Goal: Check status: Check status

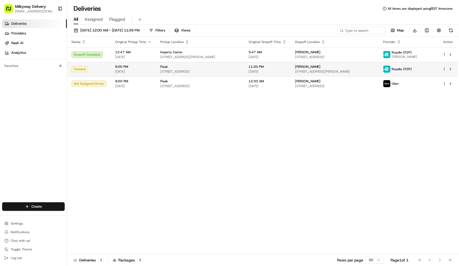
click at [240, 67] on div "Flask" at bounding box center [200, 66] width 80 height 4
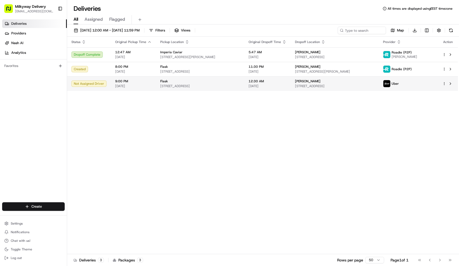
click at [218, 85] on span "[STREET_ADDRESS]" at bounding box center [200, 86] width 80 height 4
click at [444, 33] on div "Map Download" at bounding box center [396, 31] width 117 height 8
click at [439, 30] on button "button" at bounding box center [439, 31] width 8 height 8
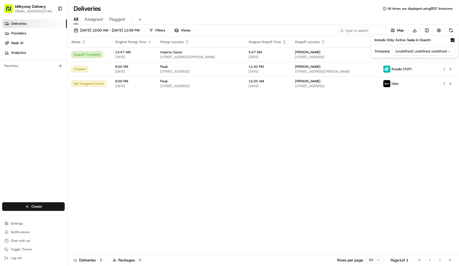
click at [432, 51] on html "Milkyway Delivery [EMAIL_ADDRESS][DOMAIN_NAME] Toggle Sidebar Deliveries Provid…" at bounding box center [229, 133] width 459 height 266
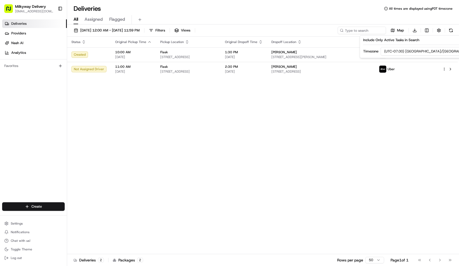
click at [271, 11] on div "Deliveries All times are displayed using PDT timezone" at bounding box center [263, 8] width 392 height 9
click at [130, 34] on button "[DATE] 12:00 AM - [DATE] 11:59 PM" at bounding box center [106, 31] width 71 height 8
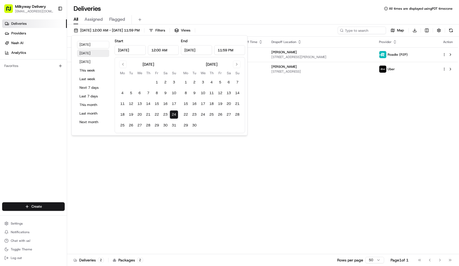
click at [98, 57] on button "[DATE]" at bounding box center [93, 53] width 32 height 8
type input "[DATE]"
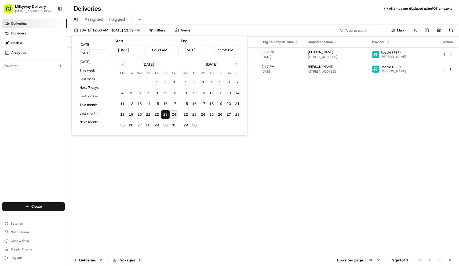
click at [204, 14] on div "All Assigned Flagged" at bounding box center [263, 19] width 392 height 12
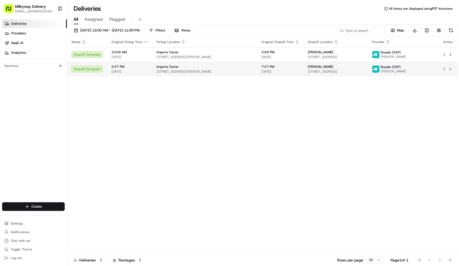
click at [226, 75] on td "Imperia Caviar [STREET_ADDRESS][PERSON_NAME]" at bounding box center [204, 69] width 105 height 15
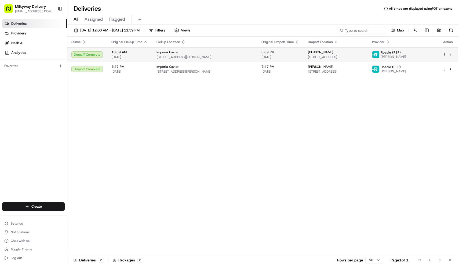
click at [227, 55] on span "[STREET_ADDRESS][PERSON_NAME]" at bounding box center [205, 57] width 96 height 4
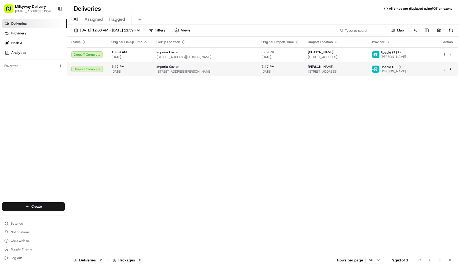
click at [230, 71] on span "[STREET_ADDRESS][PERSON_NAME]" at bounding box center [205, 71] width 96 height 4
